Goal: Entertainment & Leisure: Consume media (video, audio)

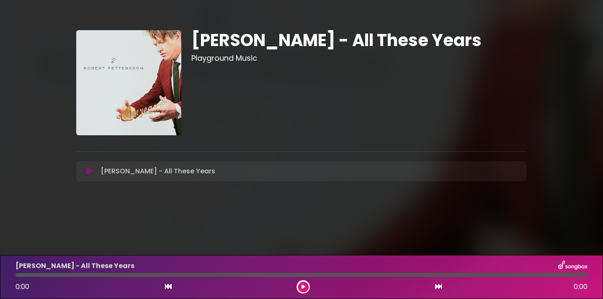
click at [300, 288] on button at bounding box center [303, 287] width 10 height 10
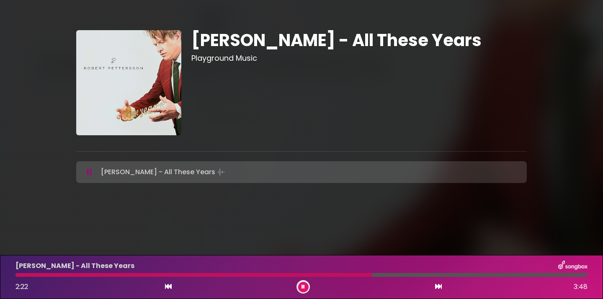
click at [300, 288] on button at bounding box center [303, 287] width 10 height 10
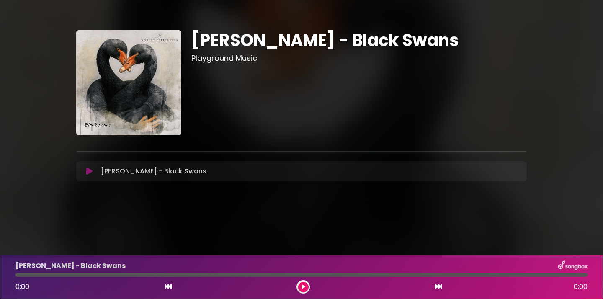
click at [303, 292] on div at bounding box center [302, 286] width 13 height 13
click at [303, 285] on icon at bounding box center [303, 286] width 4 height 5
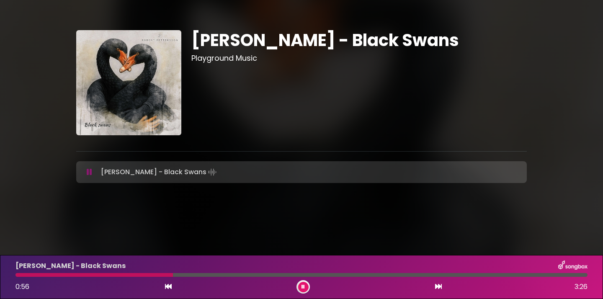
click at [307, 285] on button at bounding box center [303, 287] width 10 height 10
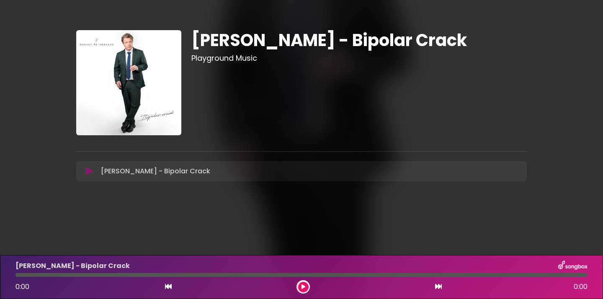
click at [303, 289] on button at bounding box center [303, 287] width 10 height 10
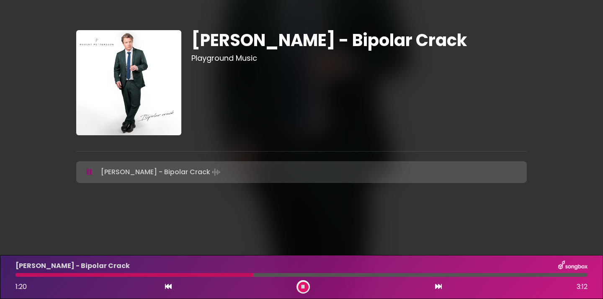
click at [303, 289] on button at bounding box center [303, 287] width 10 height 10
